Goal: Task Accomplishment & Management: Manage account settings

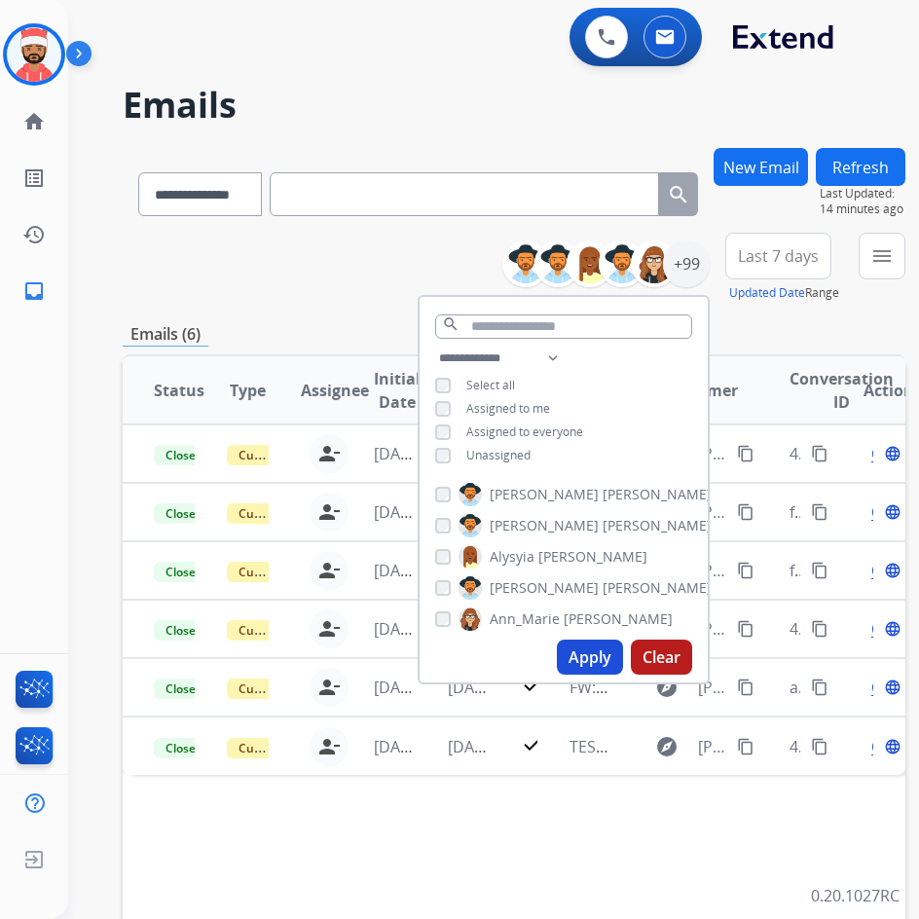
select select "**********"
click at [55, 49] on img at bounding box center [34, 54] width 55 height 55
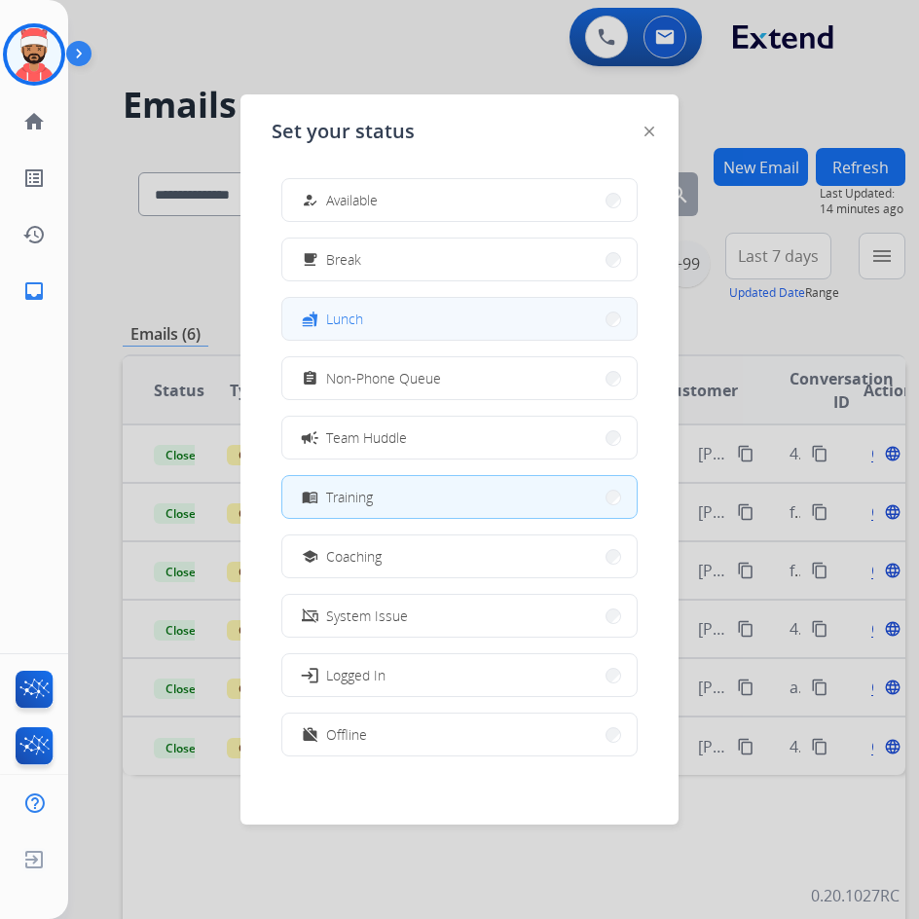
click at [355, 334] on button "fastfood Lunch" at bounding box center [459, 319] width 354 height 42
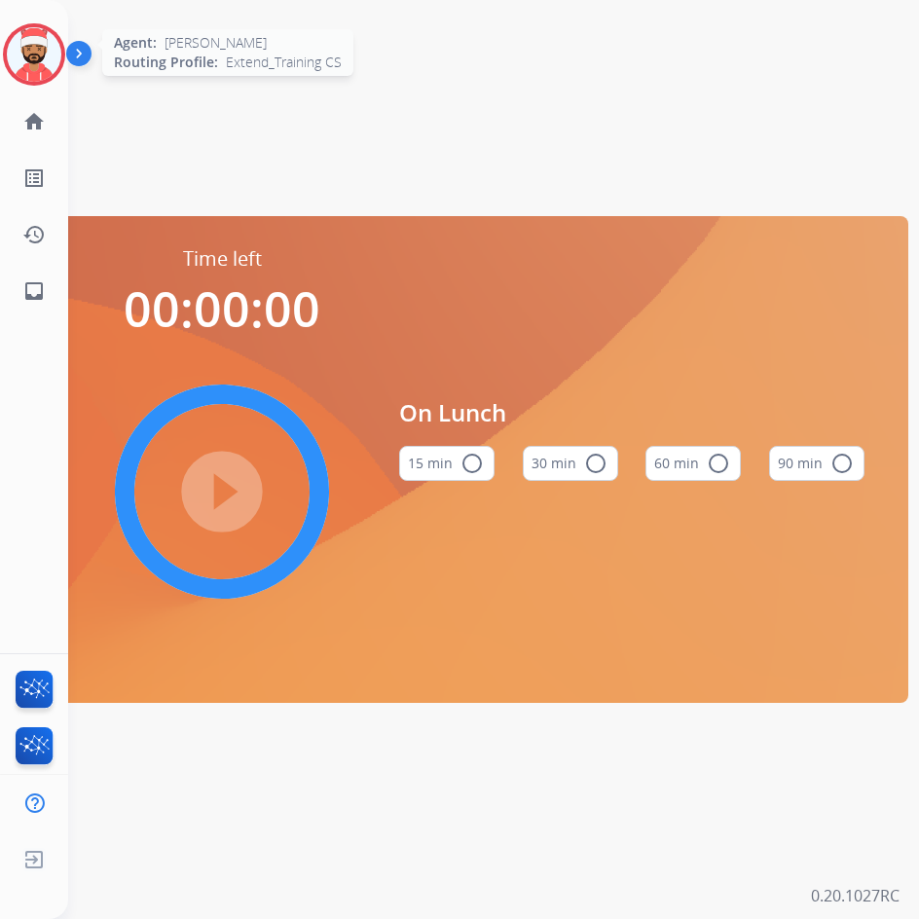
click at [29, 70] on img at bounding box center [34, 54] width 55 height 55
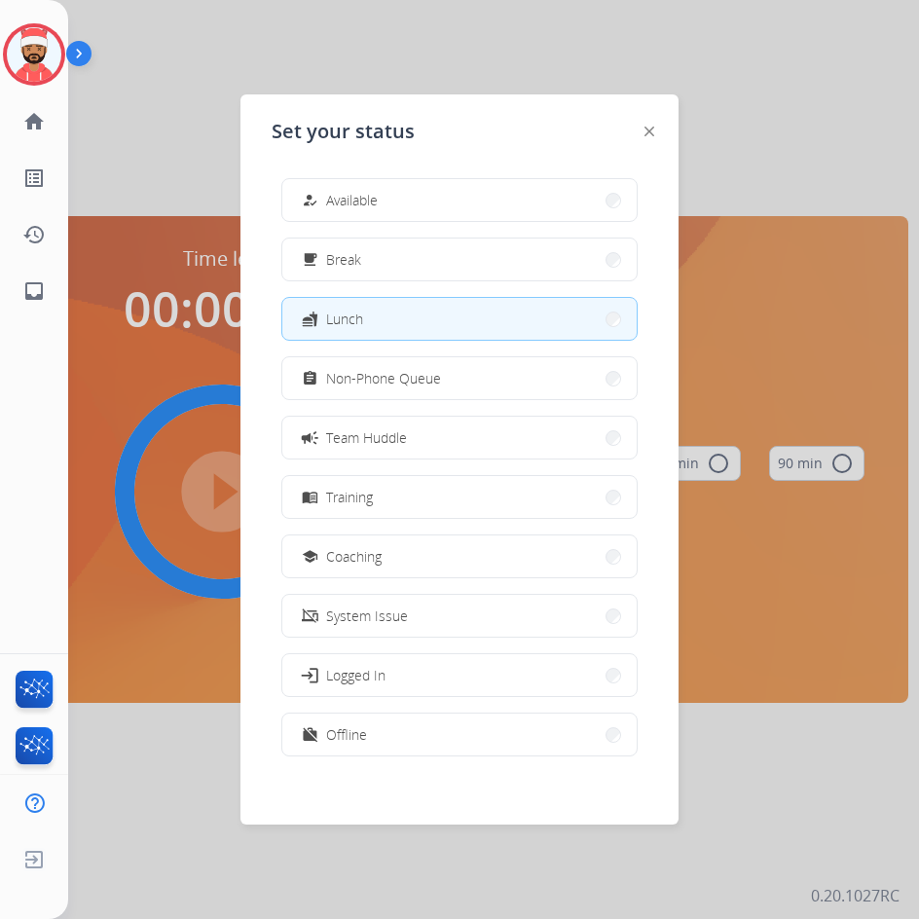
click at [338, 522] on div "how_to_reg Available free_breakfast Break fastfood Lunch assignment Non-Phone Q…" at bounding box center [460, 469] width 376 height 613
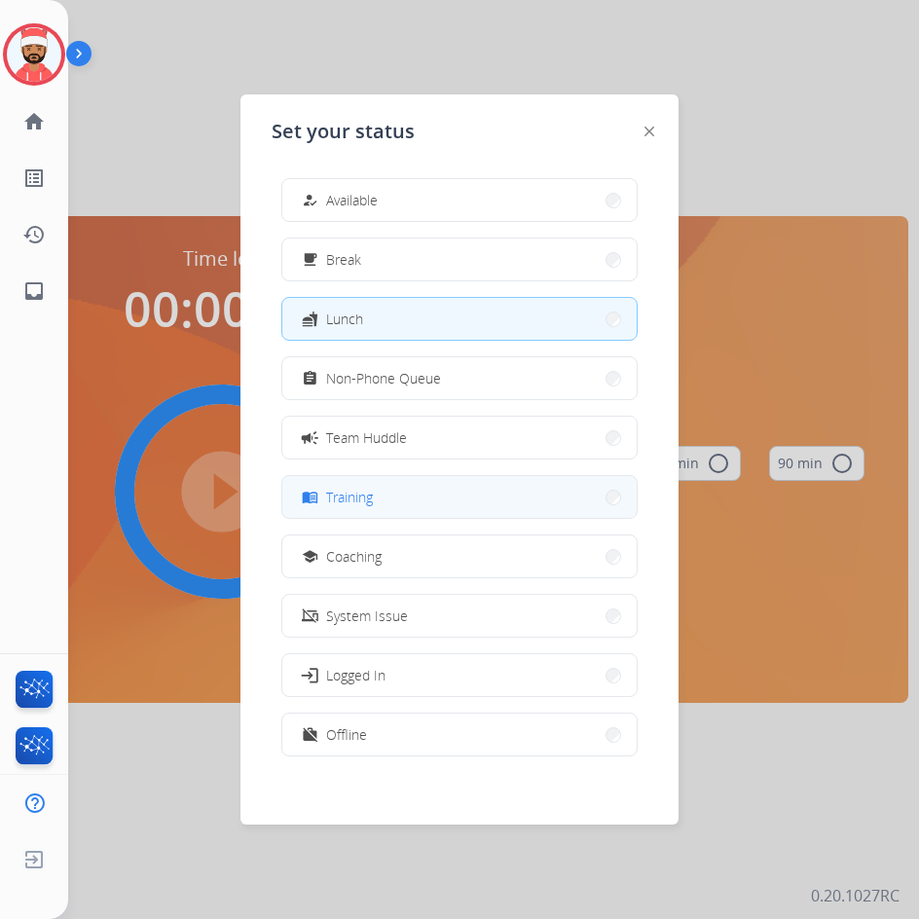
click at [341, 497] on span "Training" at bounding box center [349, 497] width 47 height 20
